Goal: Navigation & Orientation: Find specific page/section

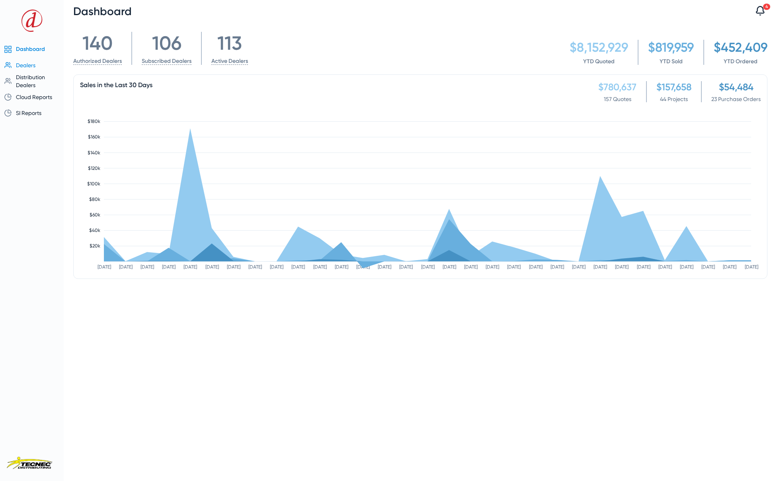
click at [27, 65] on span "Dealers" at bounding box center [26, 65] width 20 height 6
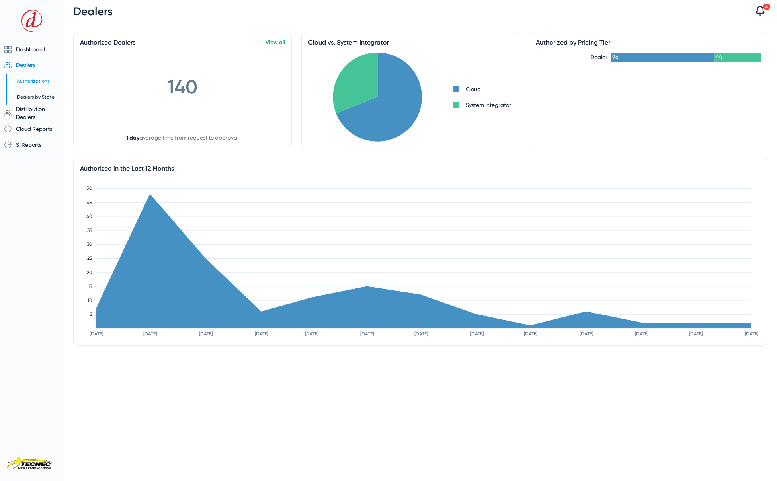
click at [31, 83] on span "Authorizations" at bounding box center [33, 81] width 33 height 6
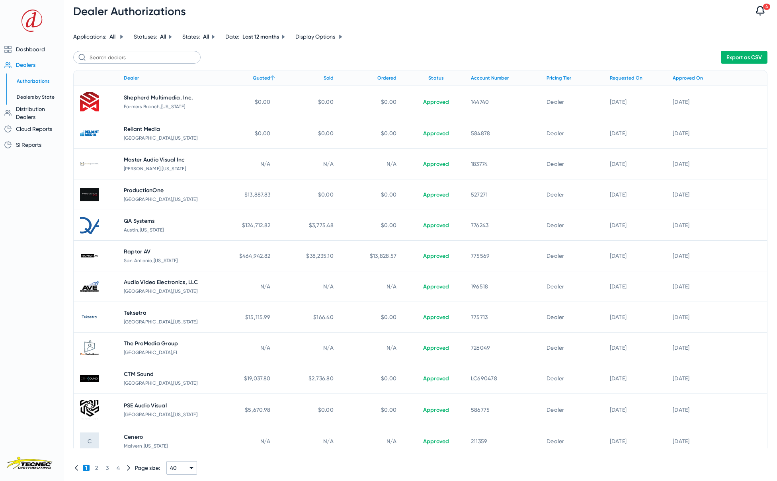
click at [256, 74] on div "Quoted" at bounding box center [262, 78] width 18 height 9
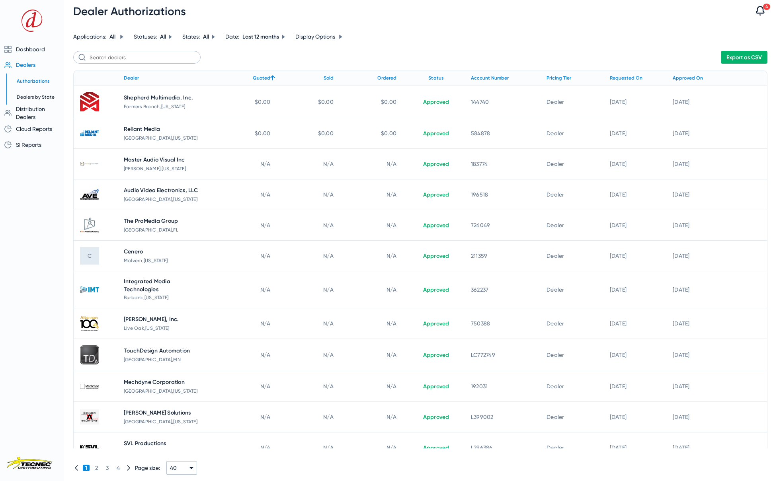
click at [258, 76] on div "Quoted" at bounding box center [262, 78] width 18 height 9
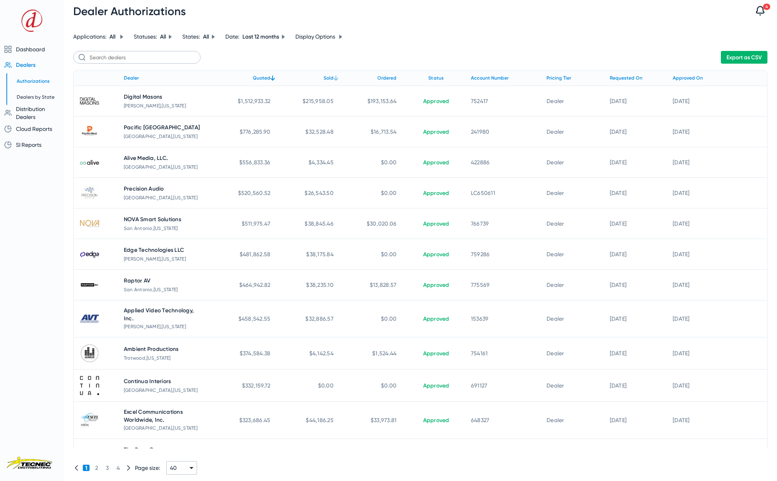
click at [331, 79] on icon at bounding box center [336, 78] width 10 height 10
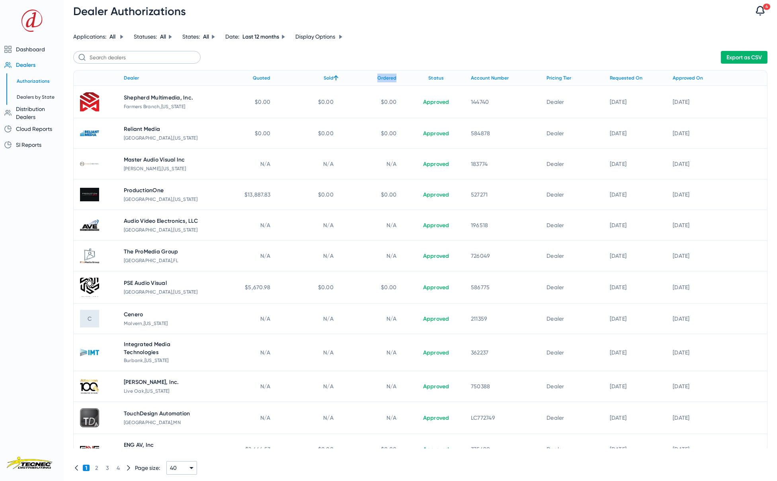
click at [331, 79] on icon at bounding box center [336, 78] width 10 height 10
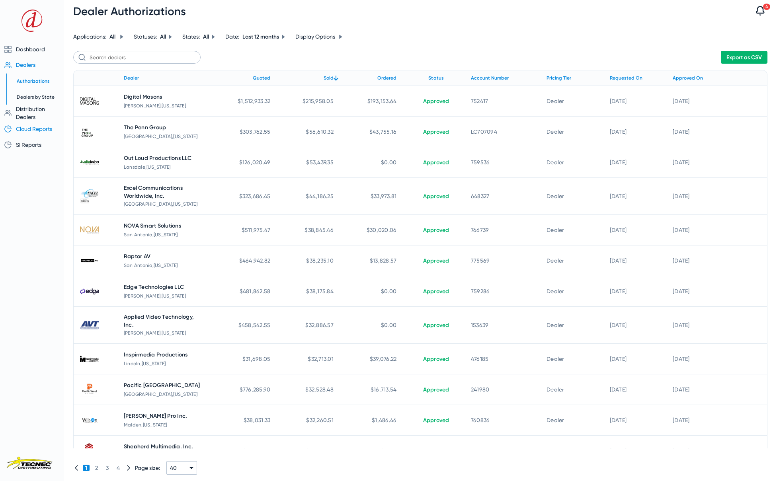
click at [30, 133] on span "Cloud Reports" at bounding box center [35, 129] width 38 height 8
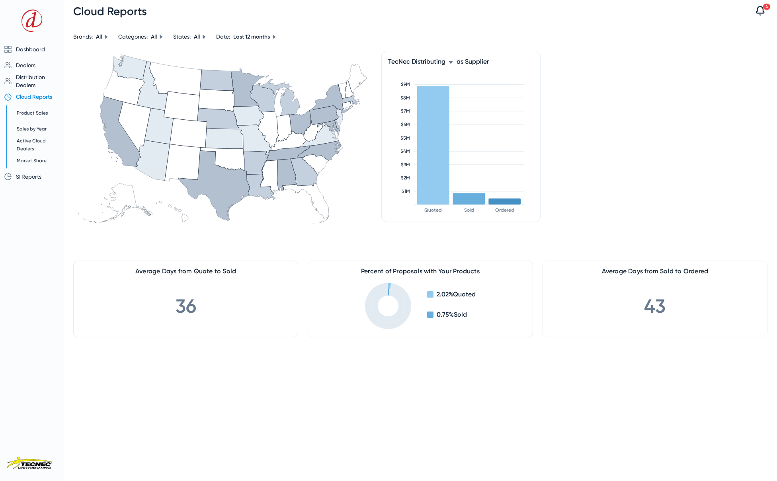
click at [452, 62] on icon at bounding box center [451, 62] width 4 height 3
click at [452, 62] on div at bounding box center [388, 240] width 777 height 481
click at [465, 204] on rect at bounding box center [469, 199] width 32 height 12
click at [452, 61] on icon at bounding box center [451, 62] width 4 height 3
click at [420, 98] on span "All Others" at bounding box center [407, 102] width 26 height 10
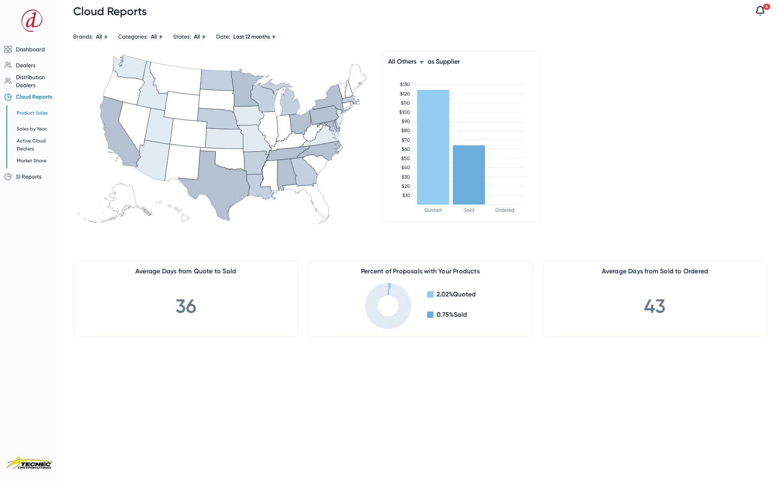
click at [31, 114] on span "Product Sales" at bounding box center [32, 113] width 31 height 6
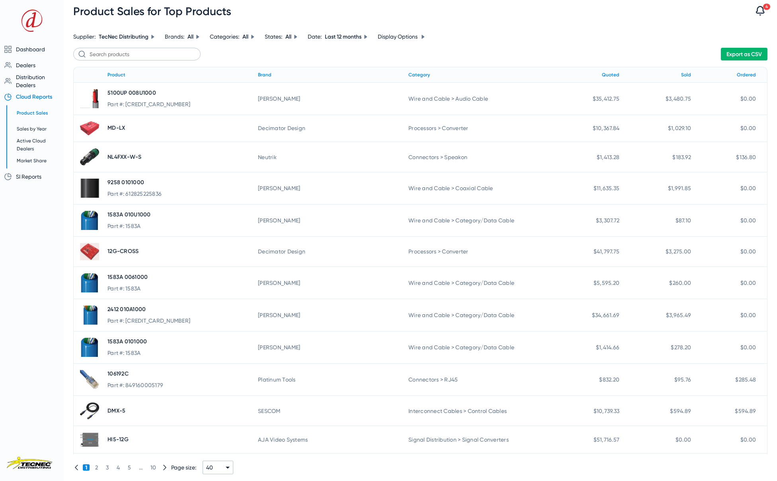
click at [424, 38] on icon at bounding box center [423, 37] width 3 height 4
click at [410, 64] on div "Units" at bounding box center [408, 64] width 45 height 10
click at [681, 74] on div "Sold" at bounding box center [686, 74] width 10 height 9
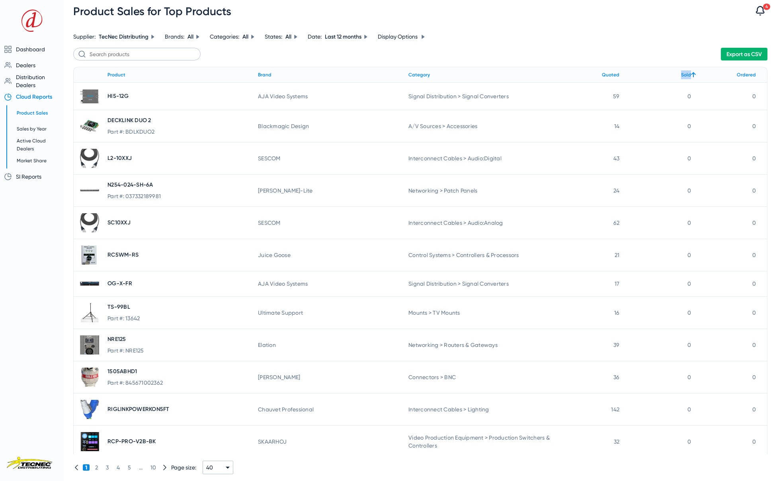
click at [681, 74] on div "Sold" at bounding box center [686, 74] width 10 height 9
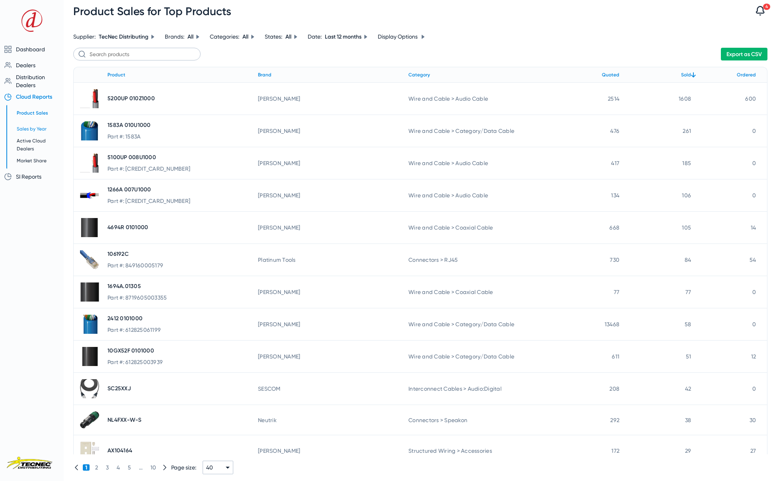
click at [34, 130] on span "Sales by Year" at bounding box center [32, 129] width 30 height 6
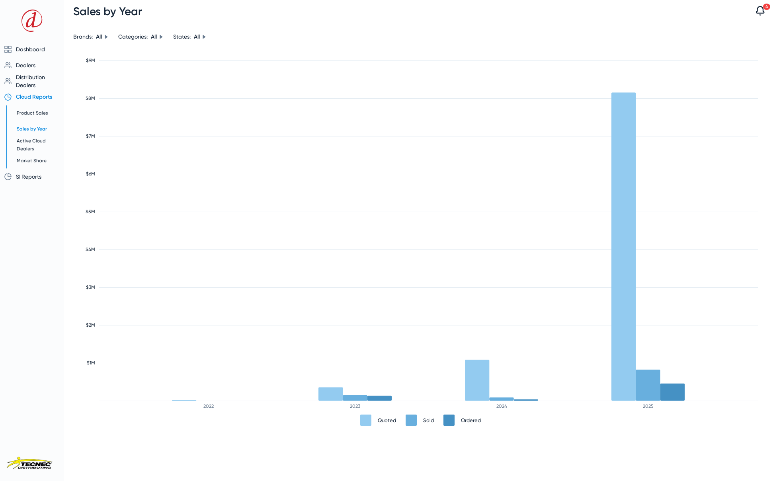
click at [39, 175] on span "SI Reports" at bounding box center [28, 177] width 25 height 6
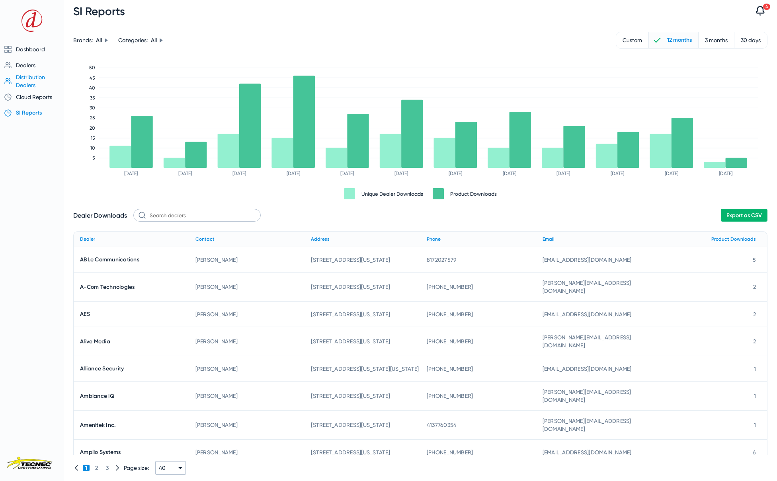
click at [27, 82] on span "Distribution Dealers" at bounding box center [30, 81] width 29 height 14
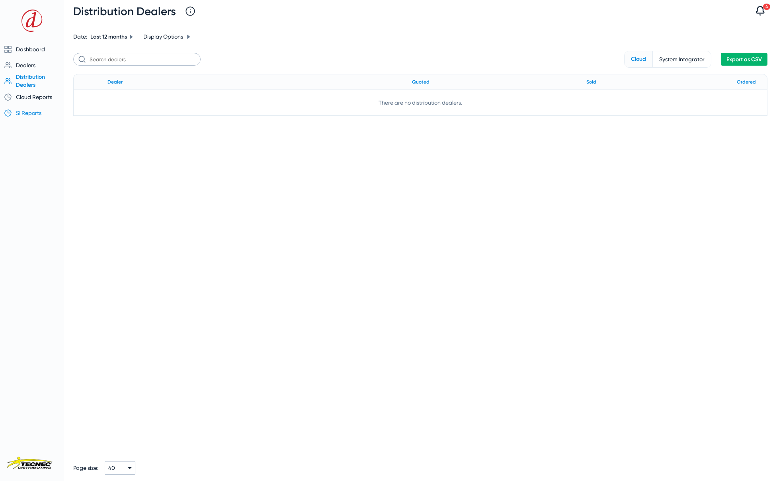
click at [35, 113] on span "SI Reports" at bounding box center [28, 113] width 25 height 6
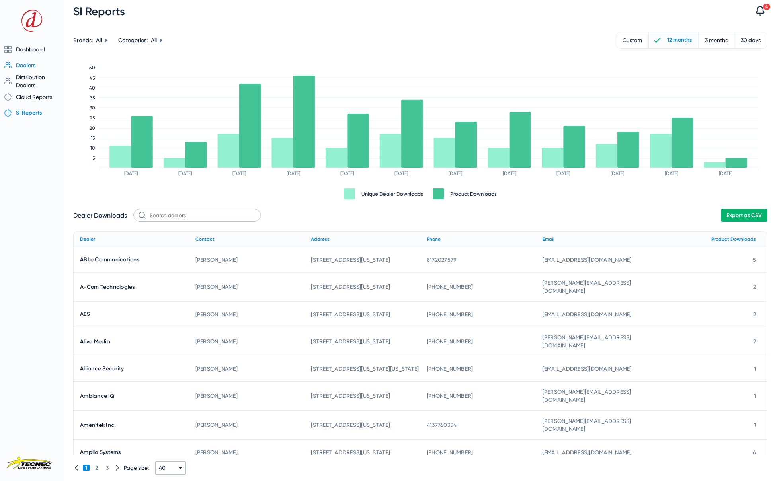
click at [23, 64] on span "Dealers" at bounding box center [26, 65] width 20 height 6
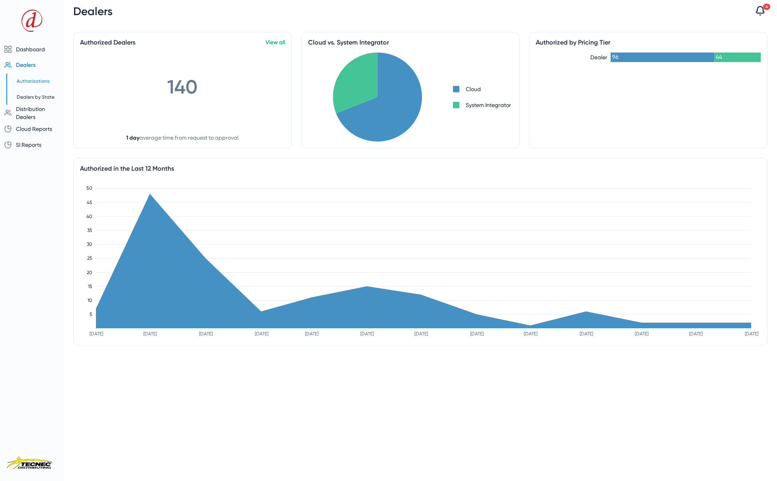
click at [37, 81] on span "Authorizations" at bounding box center [33, 81] width 33 height 6
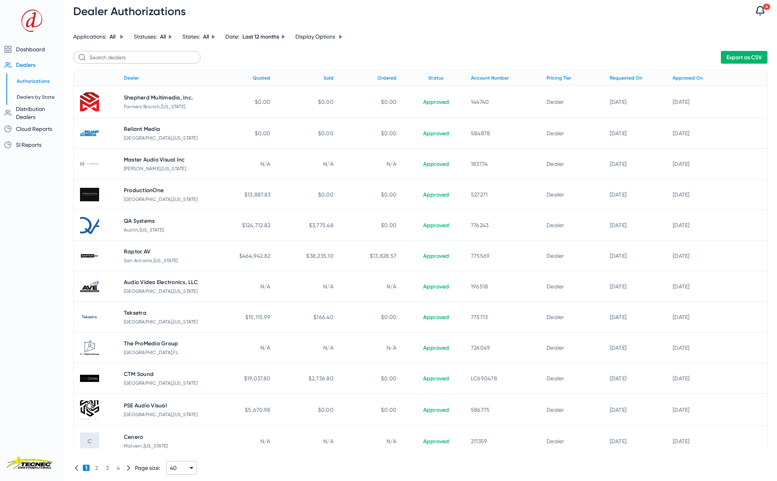
click at [123, 35] on icon at bounding box center [121, 37] width 5 height 5
click at [98, 70] on span "button" at bounding box center [97, 71] width 8 height 8
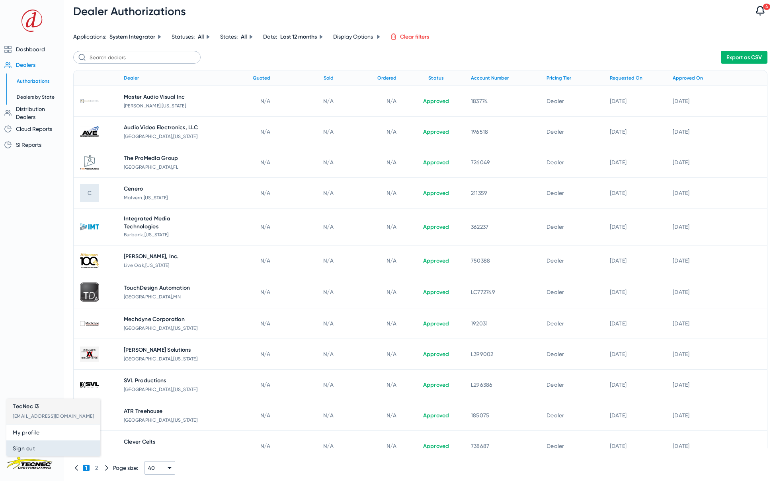
click at [34, 450] on span "Sign out" at bounding box center [53, 449] width 81 height 10
